Goal: Information Seeking & Learning: Learn about a topic

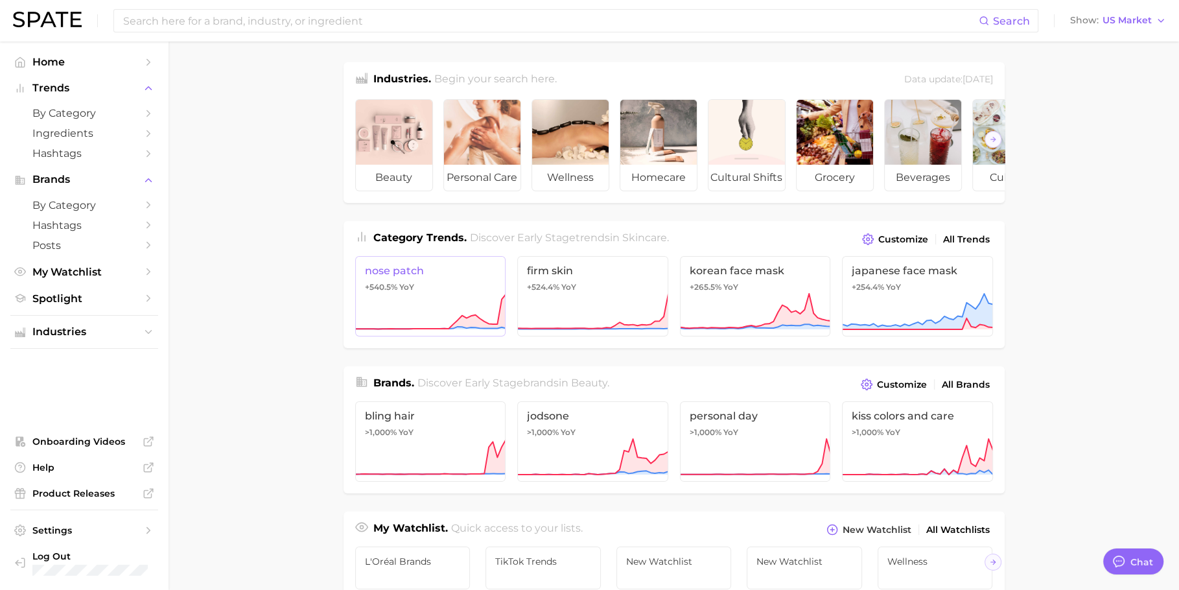
click at [443, 296] on link "nose patch +540.5% YoY" at bounding box center [430, 296] width 151 height 80
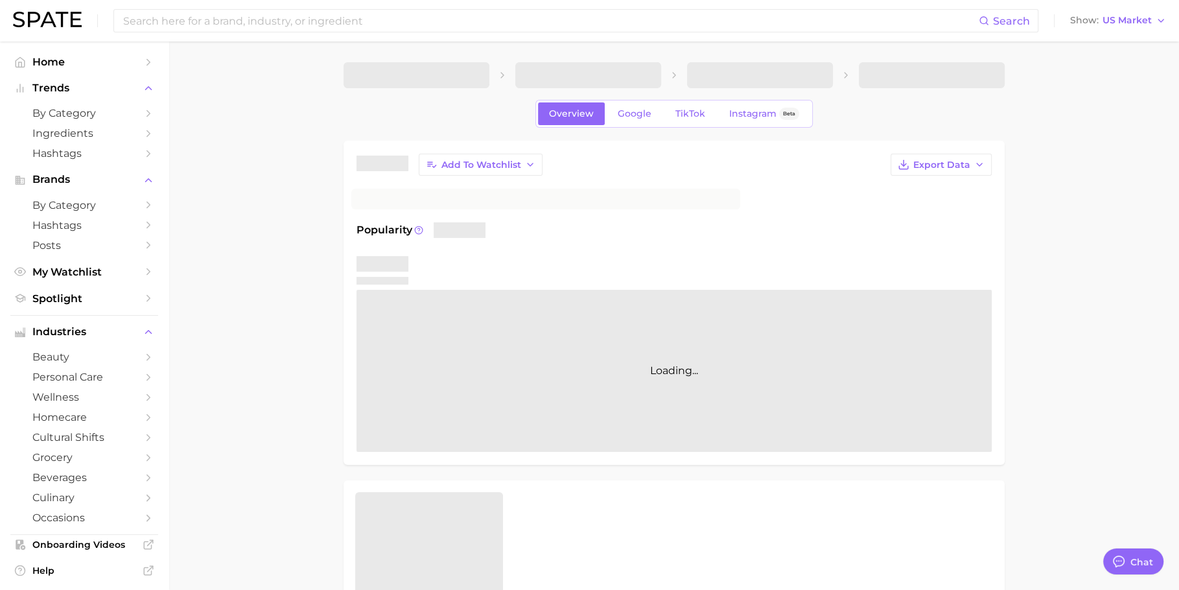
type textarea "x"
